Goal: Task Accomplishment & Management: Use online tool/utility

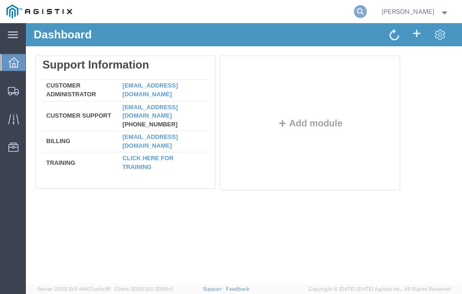
click at [367, 10] on icon at bounding box center [360, 11] width 13 height 13
type input "56850569"
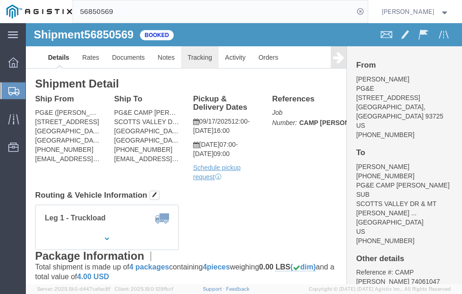
click link "Tracking"
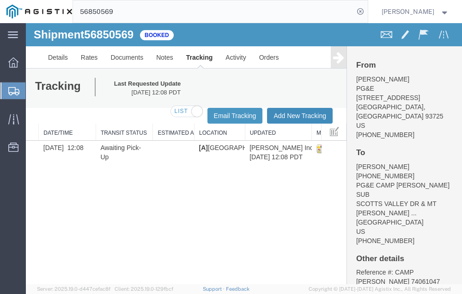
click at [286, 111] on button "Add New Tracking" at bounding box center [300, 116] width 66 height 16
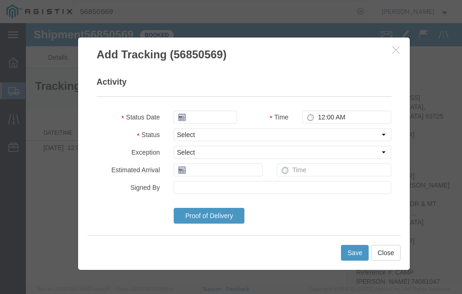
type input "[DATE]"
type input "9:00 AM"
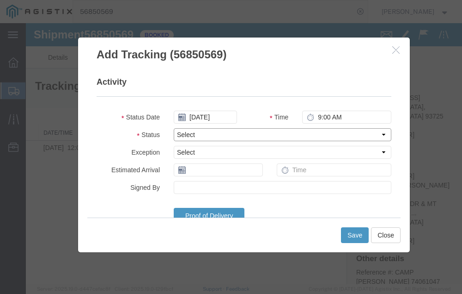
click at [221, 133] on select "Select Arrival Notice Available Arrival Notice Imported Arrive at Delivery Loca…" at bounding box center [283, 134] width 218 height 13
select select "DELIVRED"
click at [174, 128] on select "Select Arrival Notice Available Arrival Notice Imported Arrive at Delivery Loca…" at bounding box center [283, 134] width 218 height 13
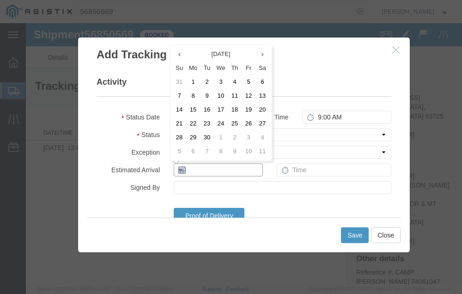
click at [199, 171] on input "text" at bounding box center [218, 169] width 89 height 13
click at [234, 108] on td "18" at bounding box center [235, 110] width 14 height 14
type input "[DATE]"
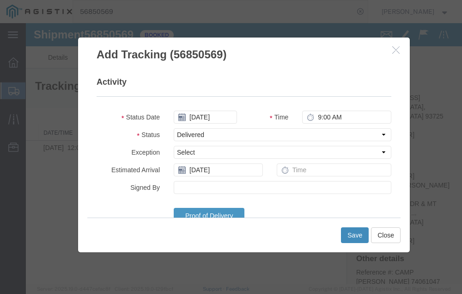
click at [353, 231] on button "Save" at bounding box center [355, 235] width 28 height 16
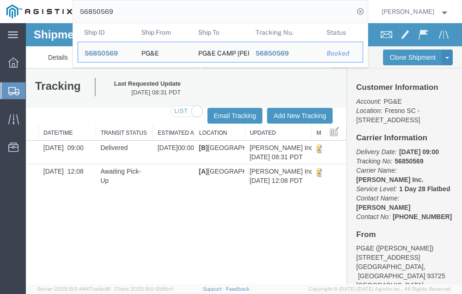
click at [134, 9] on input "56850569" at bounding box center [213, 11] width 281 height 22
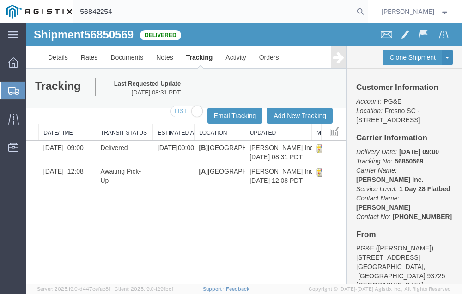
type input "56842254"
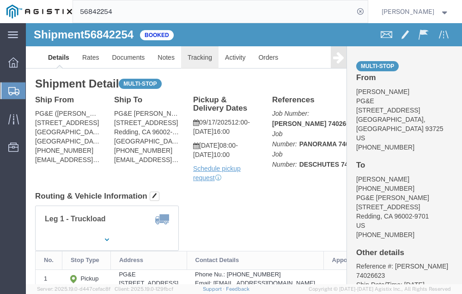
click link "Tracking"
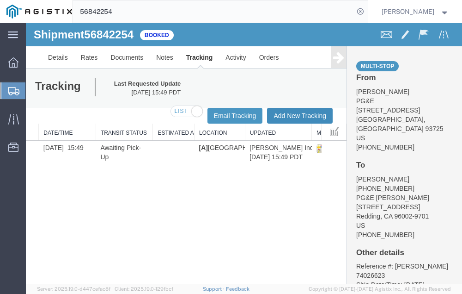
click at [289, 113] on button "Add New Tracking" at bounding box center [300, 116] width 66 height 16
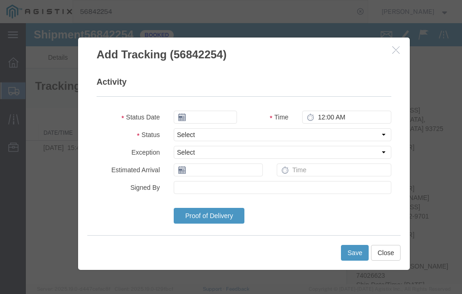
type input "[DATE]"
type input "9:00 AM"
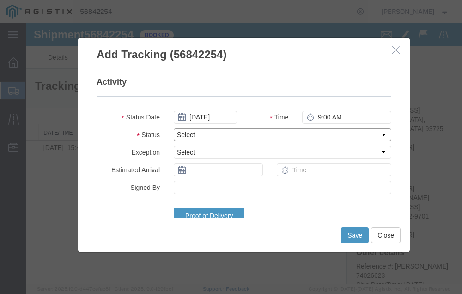
click at [223, 132] on select "Select Arrival Notice Available Arrival Notice Imported Arrive at Delivery Loca…" at bounding box center [283, 134] width 218 height 13
select select "DELIVRED"
click at [174, 128] on select "Select Arrival Notice Available Arrival Notice Imported Arrive at Delivery Loca…" at bounding box center [283, 134] width 218 height 13
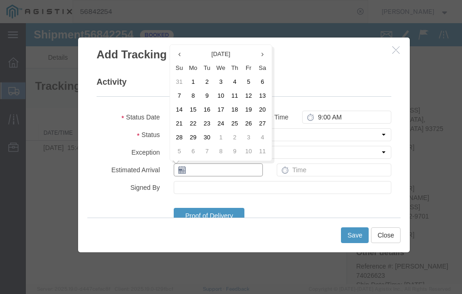
click at [203, 170] on input "text" at bounding box center [218, 169] width 89 height 13
click at [236, 108] on td "18" at bounding box center [235, 110] width 14 height 14
type input "[DATE]"
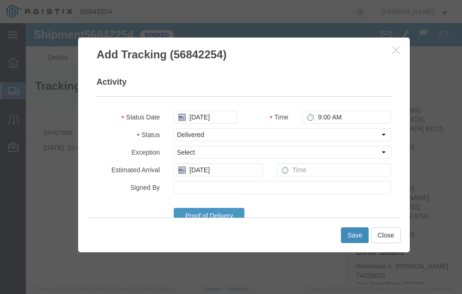
click at [352, 229] on button "Save" at bounding box center [355, 235] width 28 height 16
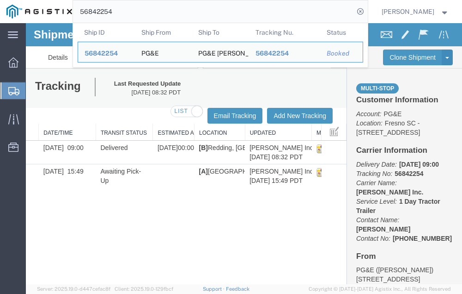
click at [134, 10] on input "56842254" at bounding box center [213, 11] width 281 height 22
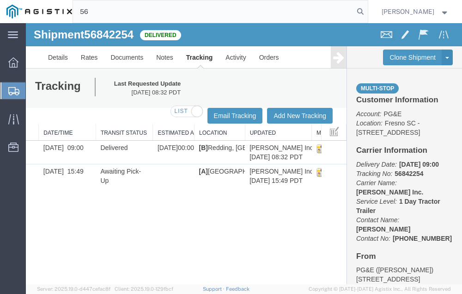
type input "5"
